Goal: Find specific page/section: Find specific page/section

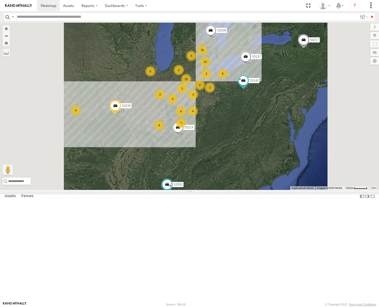
click at [52, 17] on input "text" at bounding box center [186, 16] width 343 height 7
type input "*****"
click at [369, 13] on input "**" at bounding box center [372, 16] width 6 height 7
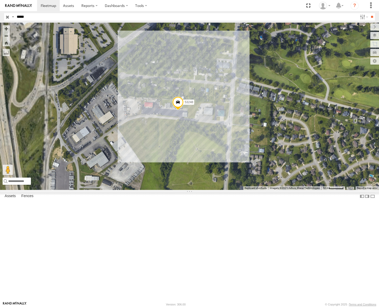
drag, startPoint x: 252, startPoint y: 179, endPoint x: 286, endPoint y: 175, distance: 34.9
click at [286, 175] on div "53248" at bounding box center [189, 106] width 379 height 167
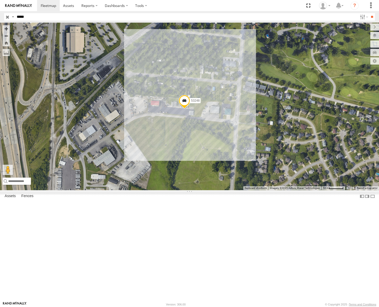
drag, startPoint x: 256, startPoint y: 180, endPoint x: 253, endPoint y: 179, distance: 3.0
click at [253, 179] on div "53248" at bounding box center [189, 106] width 379 height 167
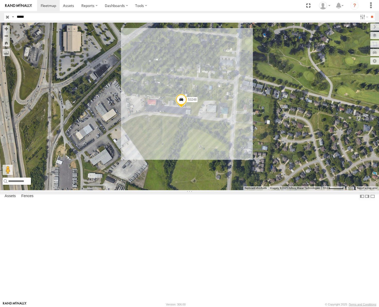
click at [8, 15] on input "button" at bounding box center [7, 16] width 7 height 7
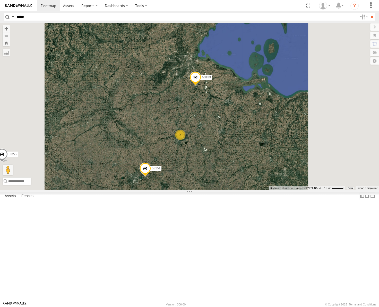
drag, startPoint x: 255, startPoint y: 75, endPoint x: 232, endPoint y: 156, distance: 84.3
click at [232, 156] on div "53106 53239 53214 53139 53217 53253 53137 53140 53271 53272 53151 53203 53145 5…" at bounding box center [189, 106] width 379 height 167
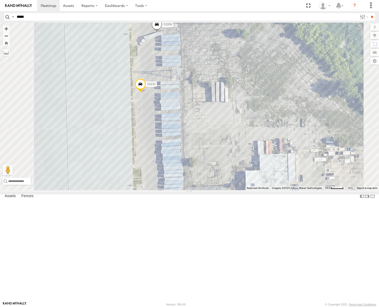
drag, startPoint x: 258, startPoint y: 114, endPoint x: 247, endPoint y: 102, distance: 16.4
click at [247, 102] on div "53106 53239 53214 53139 53217 53253 53137 53140 53271 53272 53151 53203 53145 5…" at bounding box center [189, 106] width 379 height 167
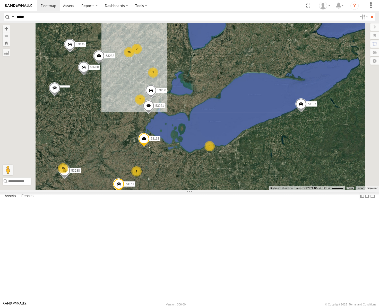
drag, startPoint x: 259, startPoint y: 198, endPoint x: 209, endPoint y: 189, distance: 50.7
click at [209, 189] on div "7 10 53280 26 53106 7 5 53151 53250 53203 53145 53221 2 53133 53148 2 2 53137 5…" at bounding box center [189, 106] width 379 height 167
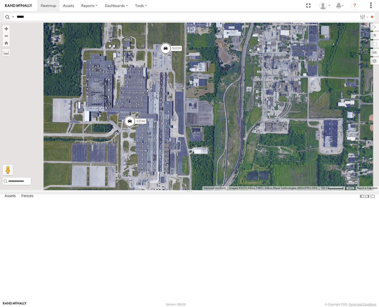
drag, startPoint x: 237, startPoint y: 163, endPoint x: 257, endPoint y: 153, distance: 21.9
click at [257, 153] on div "53280 53106 53151 53250 53203 53145 53221 53133 53148 53137 53140 53288 53282 5…" at bounding box center [189, 106] width 379 height 167
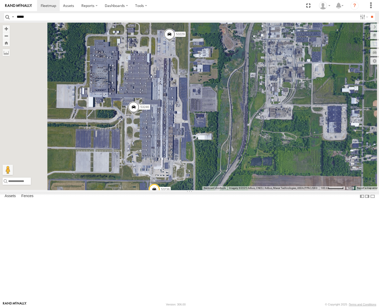
drag, startPoint x: 243, startPoint y: 186, endPoint x: 245, endPoint y: 171, distance: 15.1
click at [245, 171] on div "53280 53106 53151 53250 53203 53145 53221 53133 53148 53137 53140 53288 53282 5…" at bounding box center [189, 106] width 379 height 167
click at [175, 42] on span at bounding box center [169, 36] width 11 height 14
click at [176, 37] on label at bounding box center [171, 35] width 10 height 4
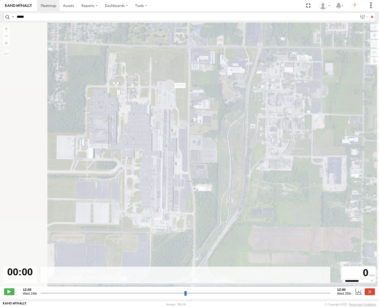
type input "**********"
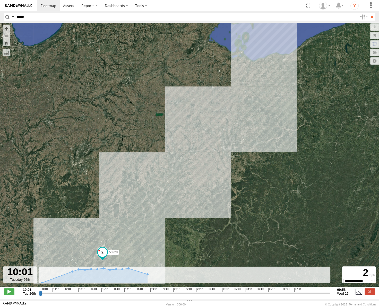
drag, startPoint x: 258, startPoint y: 76, endPoint x: 247, endPoint y: 162, distance: 87.2
click at [247, 162] on div "53229" at bounding box center [189, 157] width 379 height 269
